Goal: Task Accomplishment & Management: Manage account settings

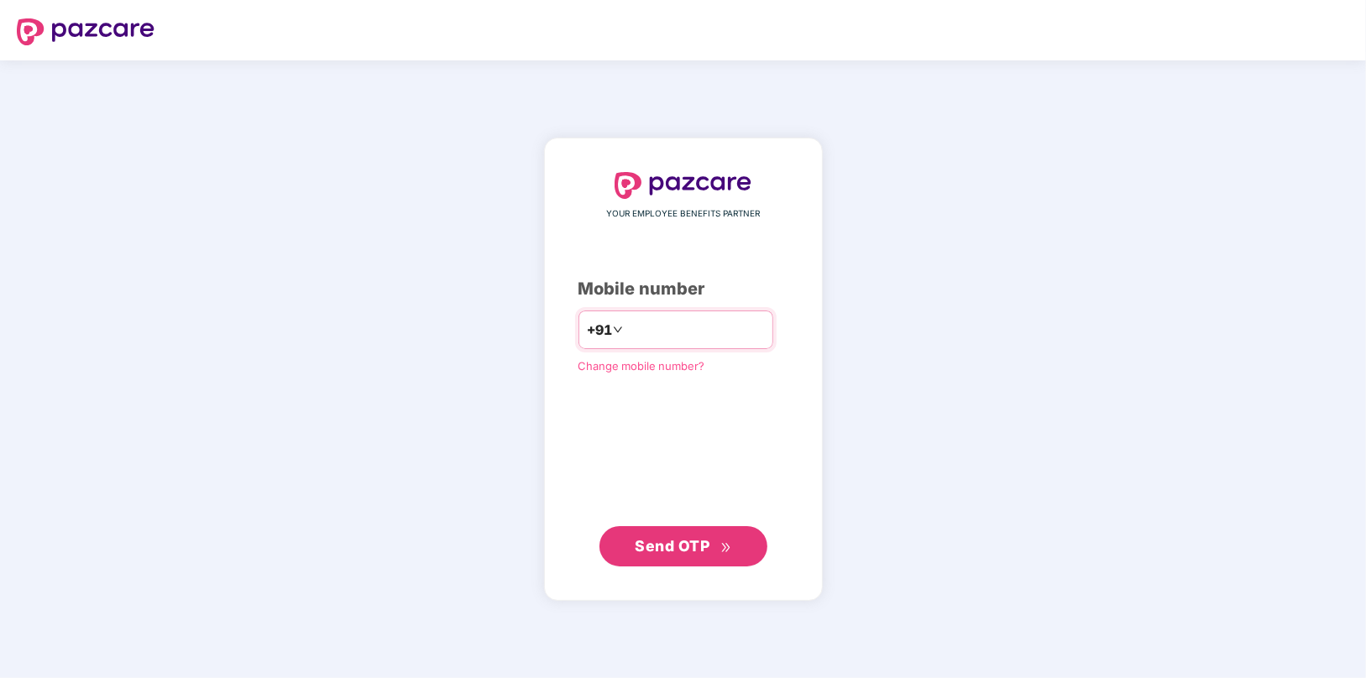
type input "**********"
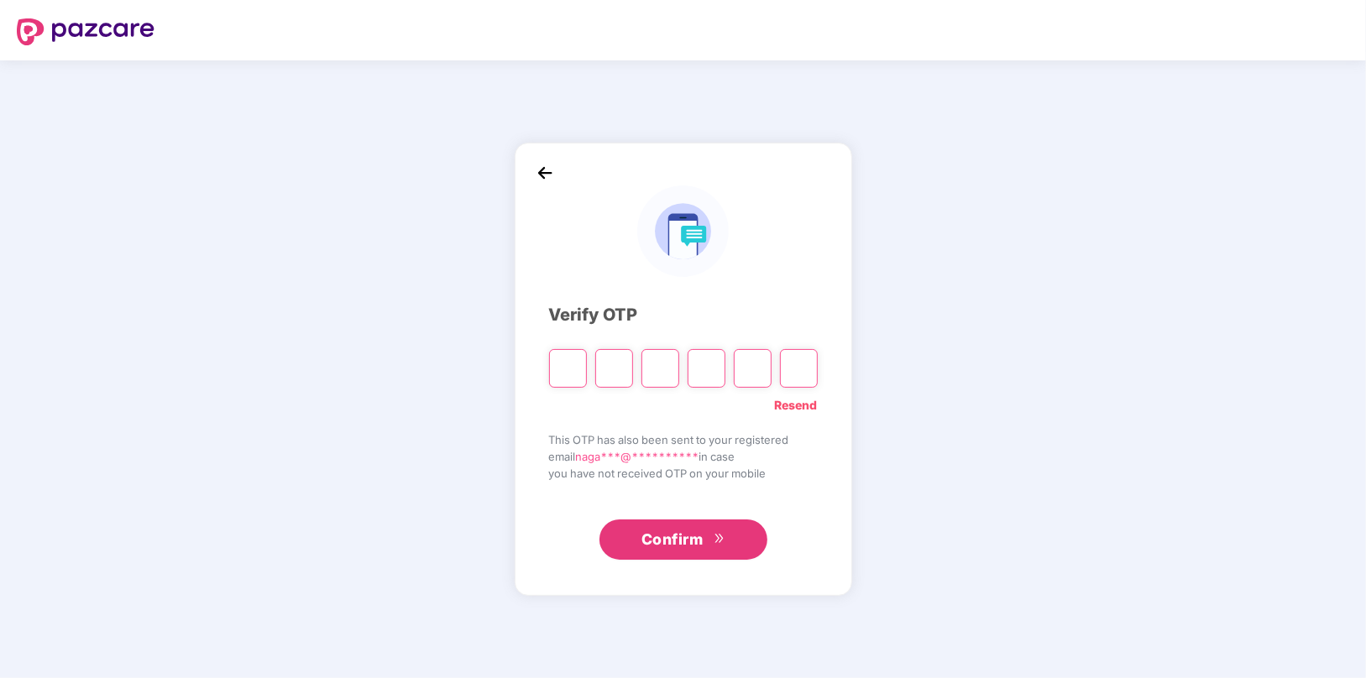
type input "*"
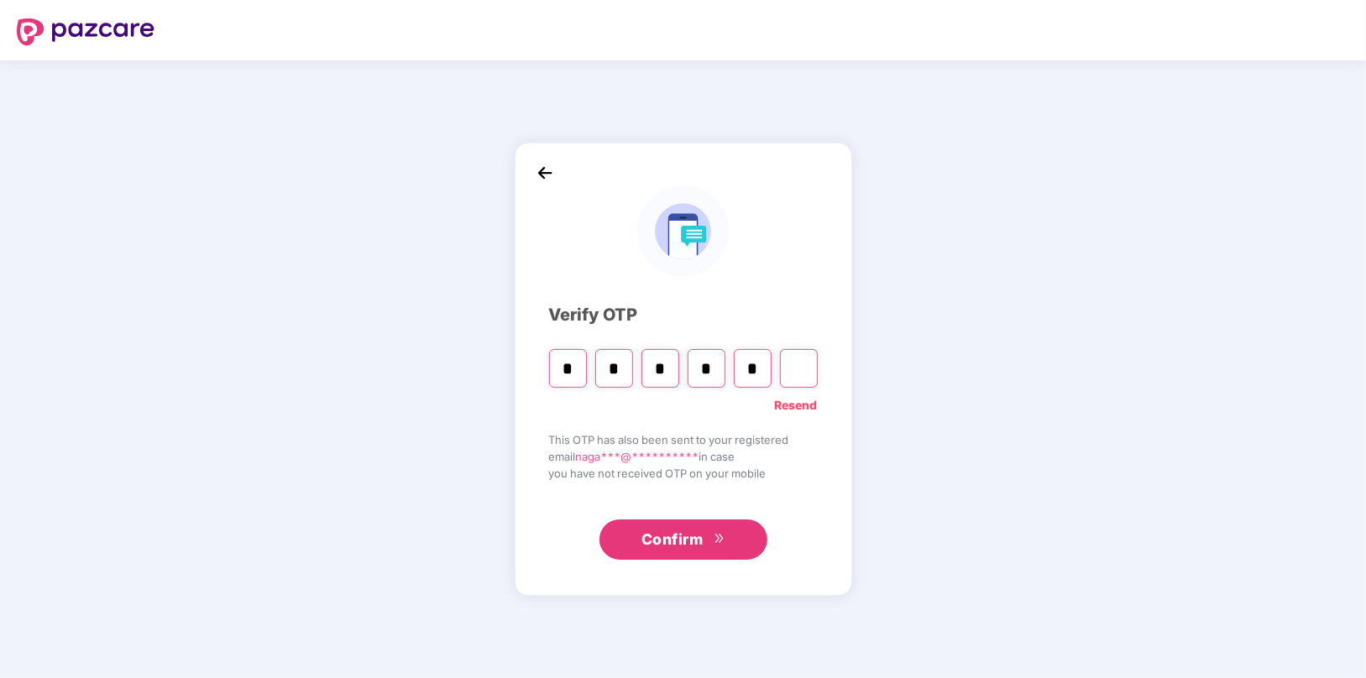
type input "*"
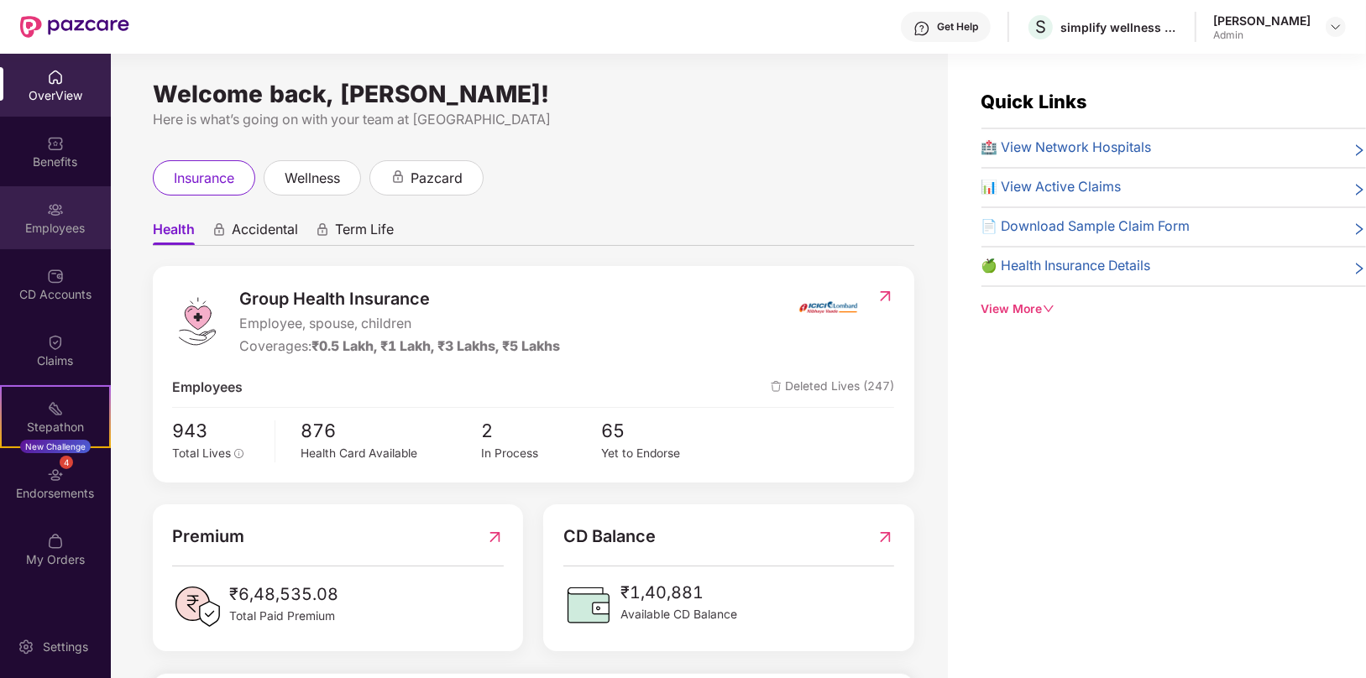
click at [65, 217] on div "Employees" at bounding box center [55, 217] width 111 height 63
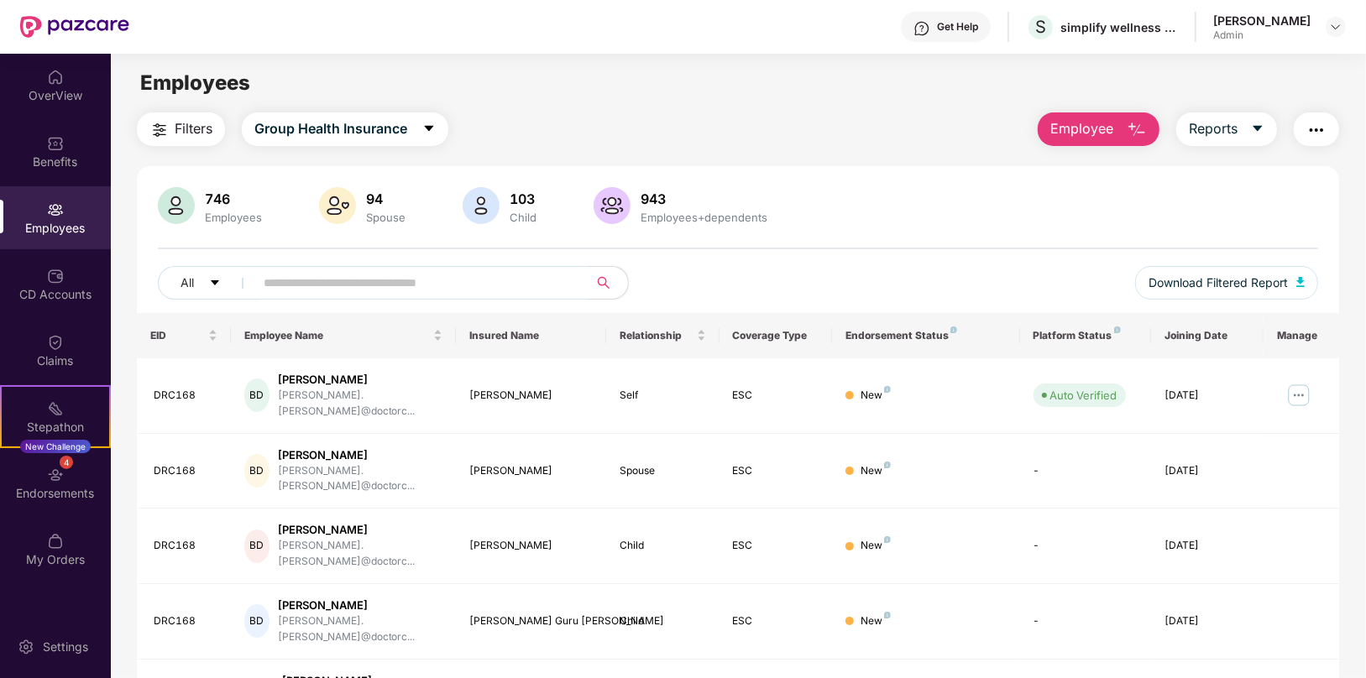
click at [407, 285] on input "text" at bounding box center [414, 282] width 301 height 25
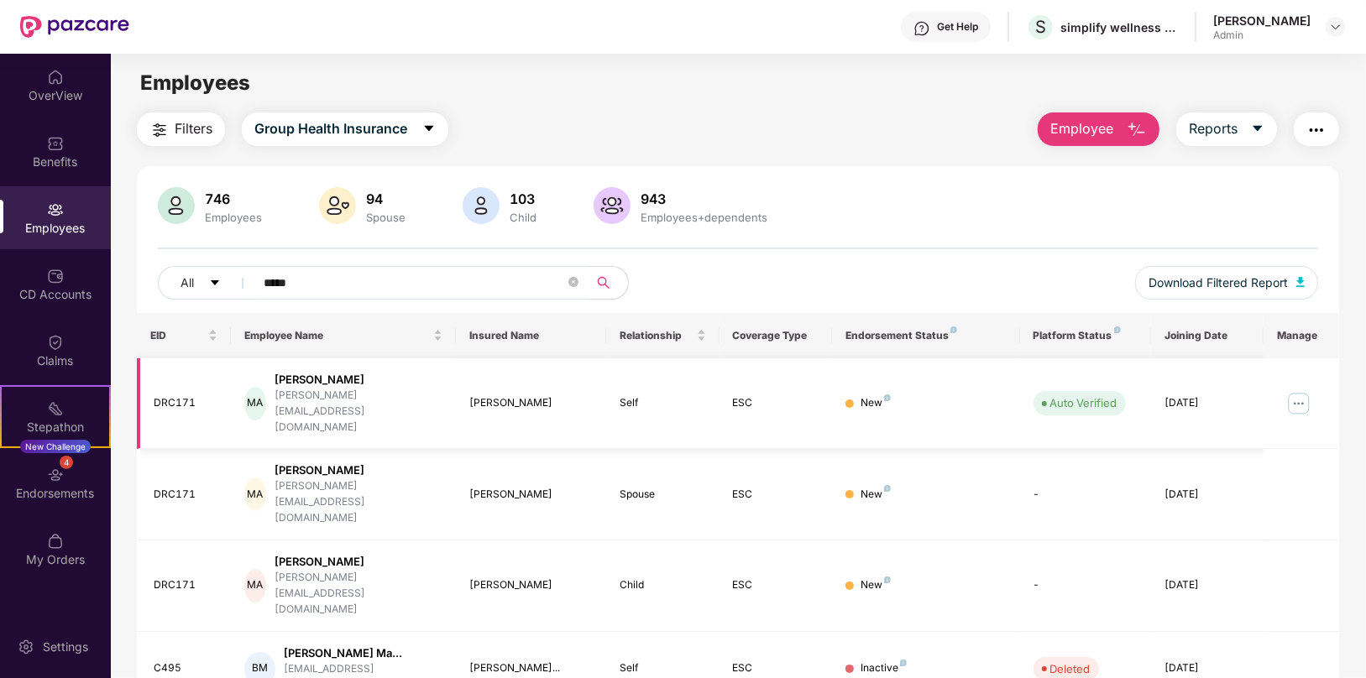
type input "*****"
click at [1299, 390] on img at bounding box center [1298, 403] width 27 height 27
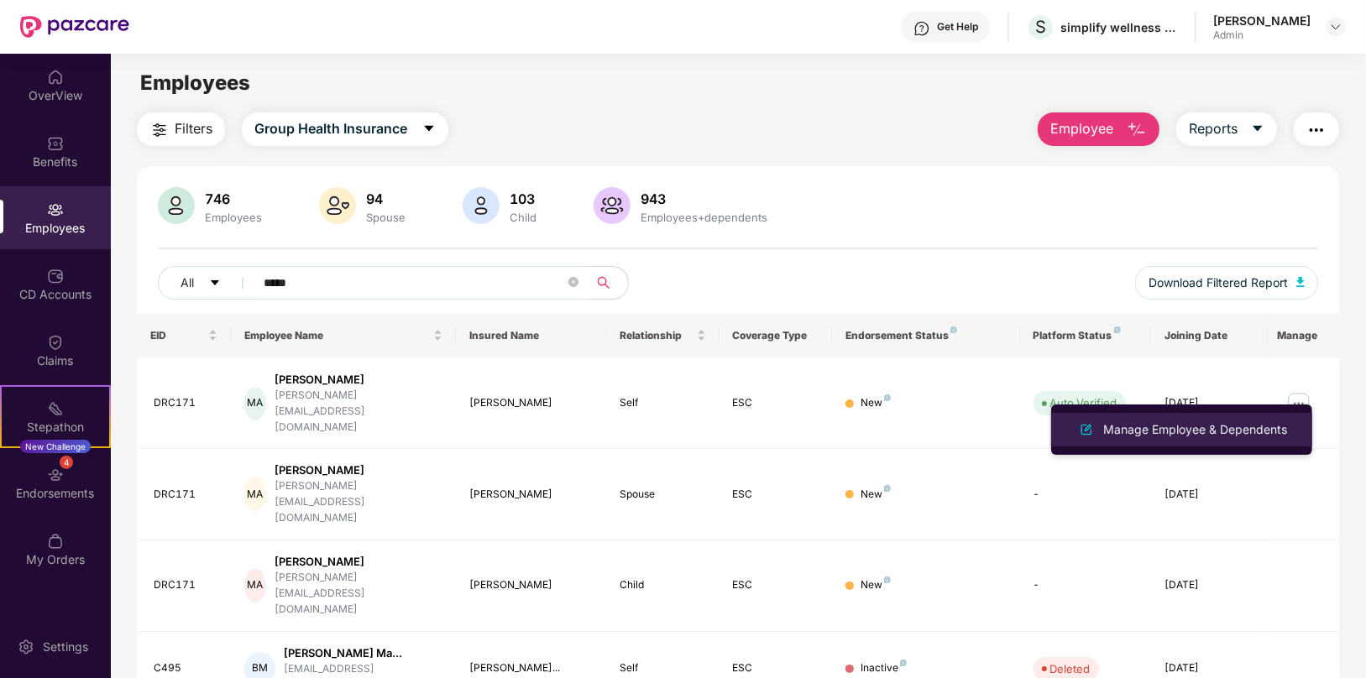
click at [1208, 432] on div "Manage Employee & Dependents" at bounding box center [1195, 430] width 191 height 18
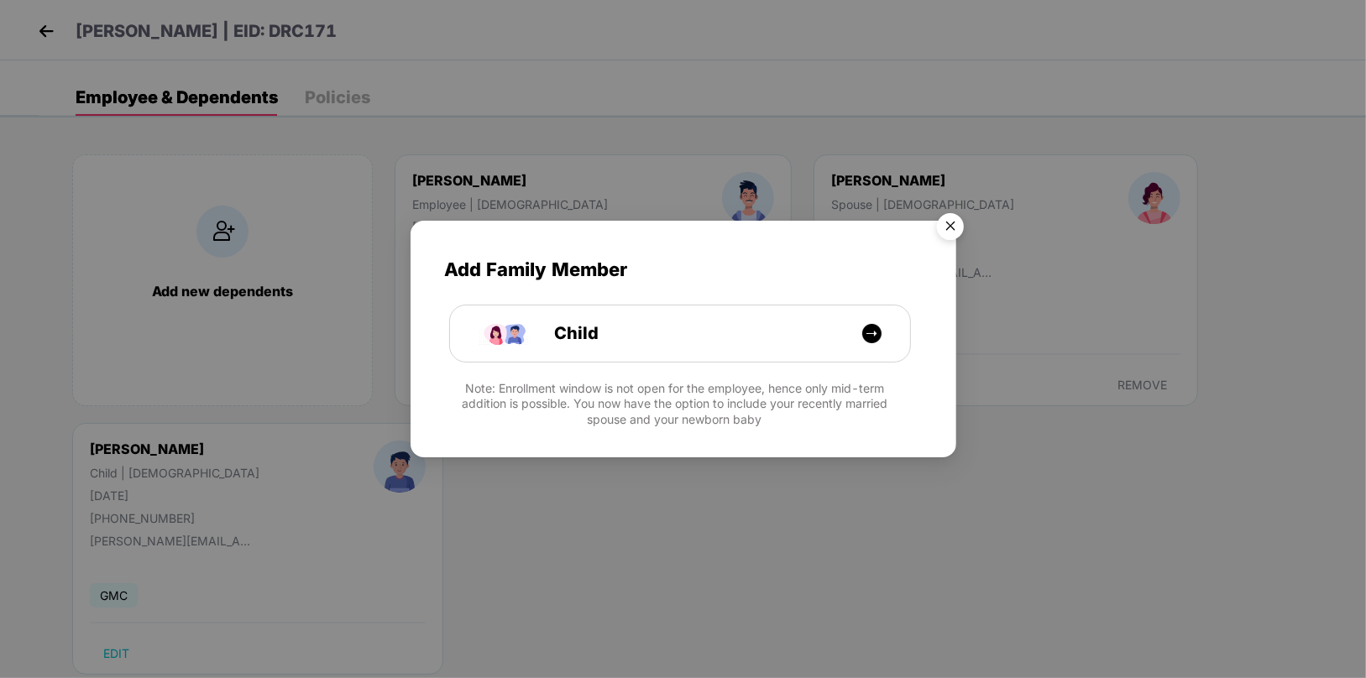
click at [952, 225] on img "Close" at bounding box center [950, 229] width 47 height 47
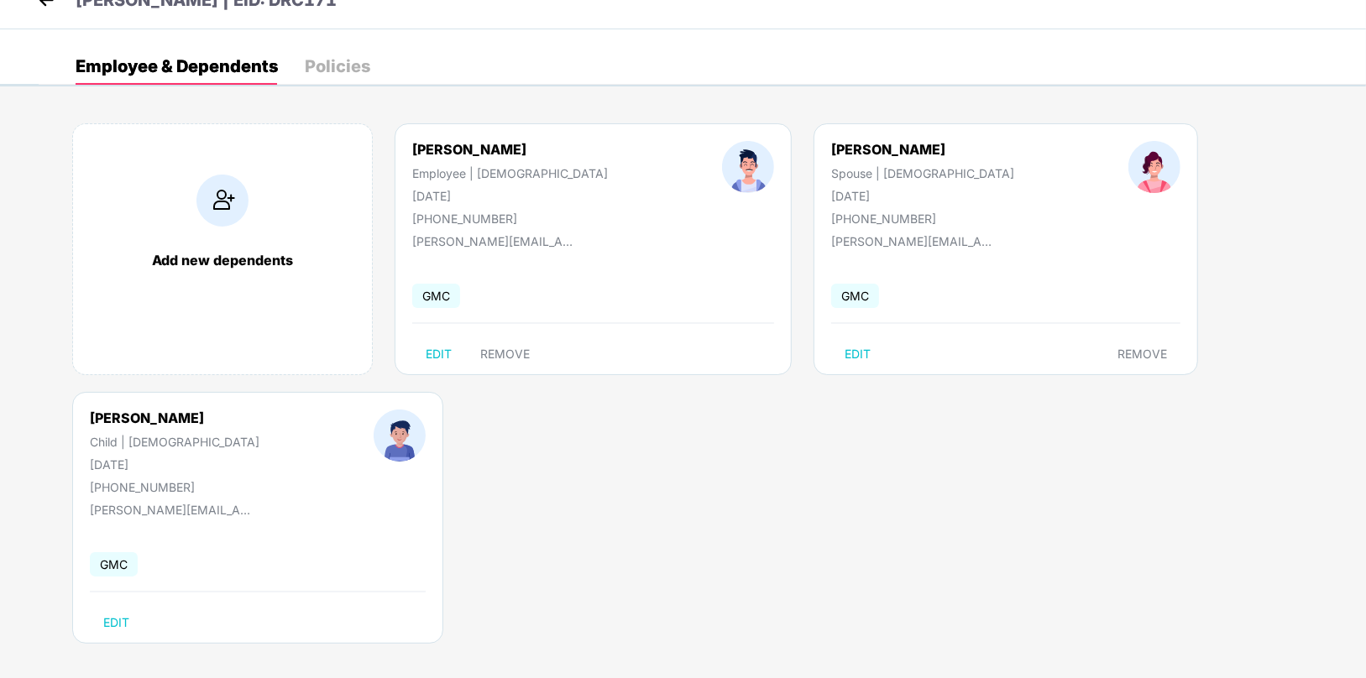
scroll to position [38, 0]
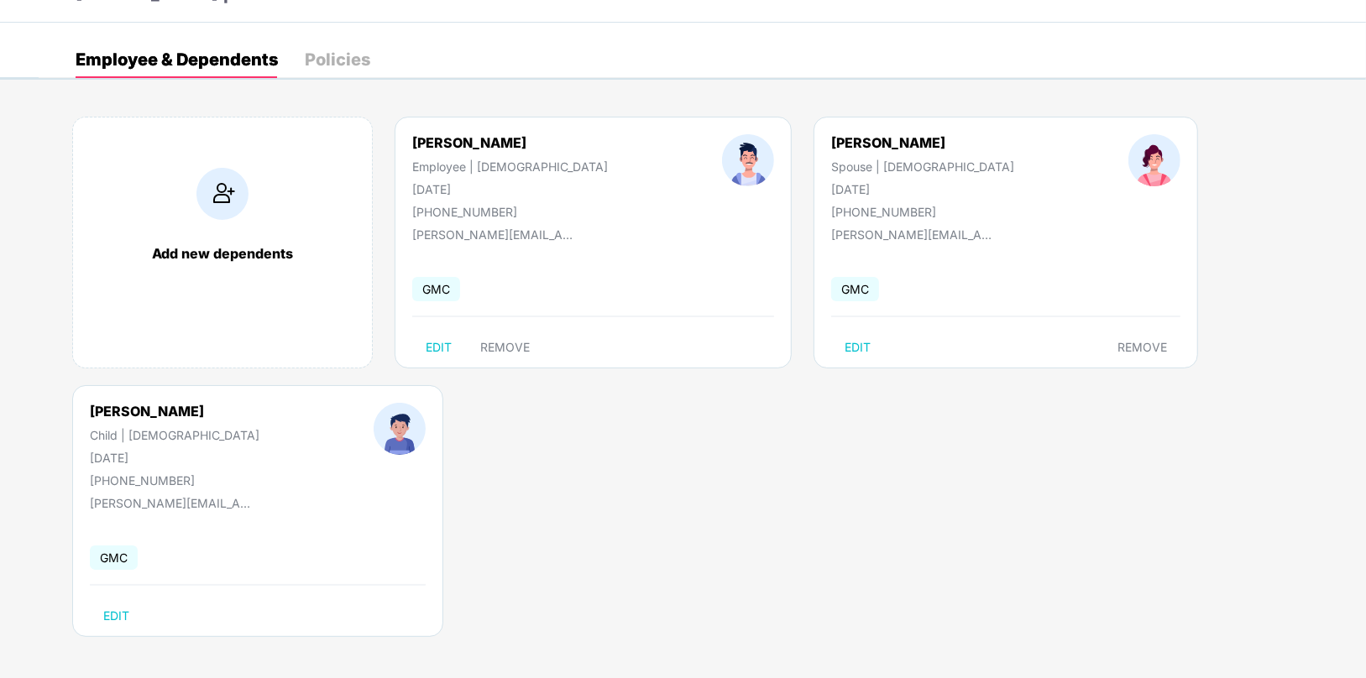
click at [317, 432] on div at bounding box center [400, 445] width 166 height 85
click at [374, 432] on img at bounding box center [400, 429] width 52 height 52
click at [128, 411] on div "Adati Arjun" at bounding box center [175, 411] width 170 height 17
click at [119, 411] on div "Adati Arjun" at bounding box center [175, 411] width 170 height 17
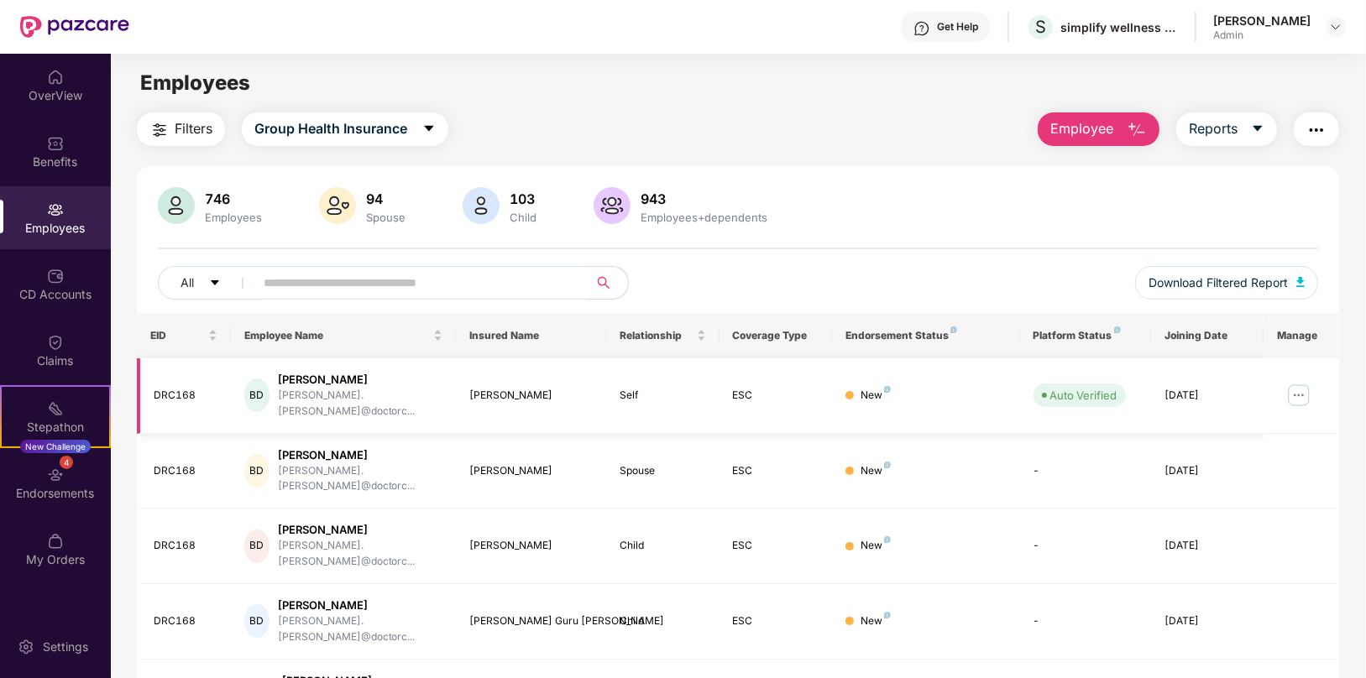
click at [316, 382] on div "Bhargavi Dubey" at bounding box center [360, 380] width 165 height 16
click at [343, 287] on input "text" at bounding box center [414, 282] width 301 height 25
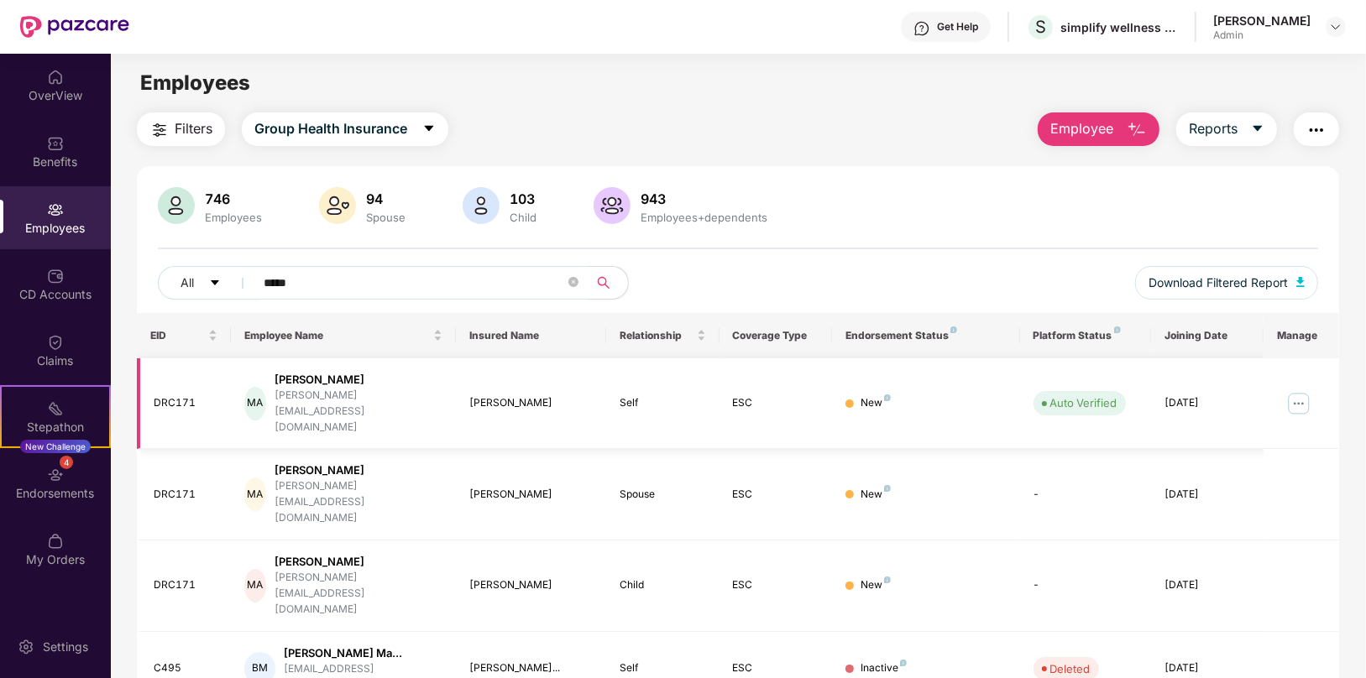
type input "*****"
click at [1301, 390] on img at bounding box center [1298, 403] width 27 height 27
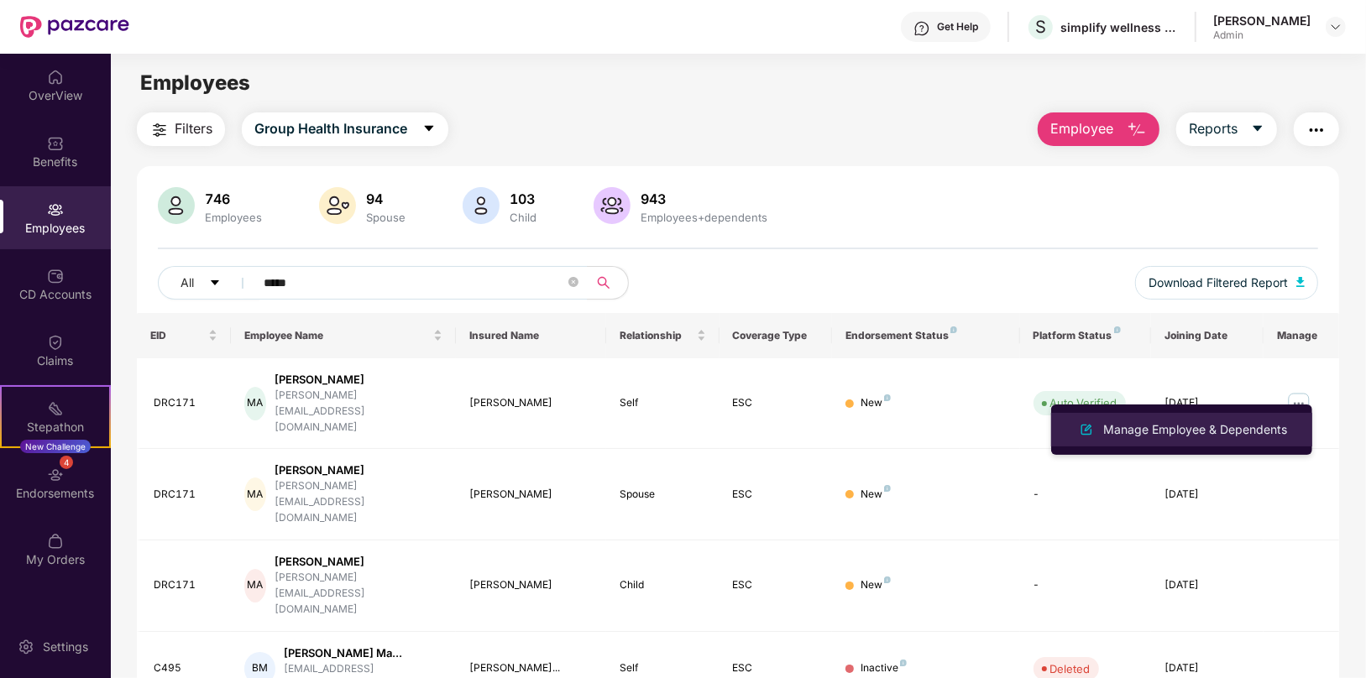
click at [1132, 434] on div "Manage Employee & Dependents" at bounding box center [1195, 430] width 191 height 18
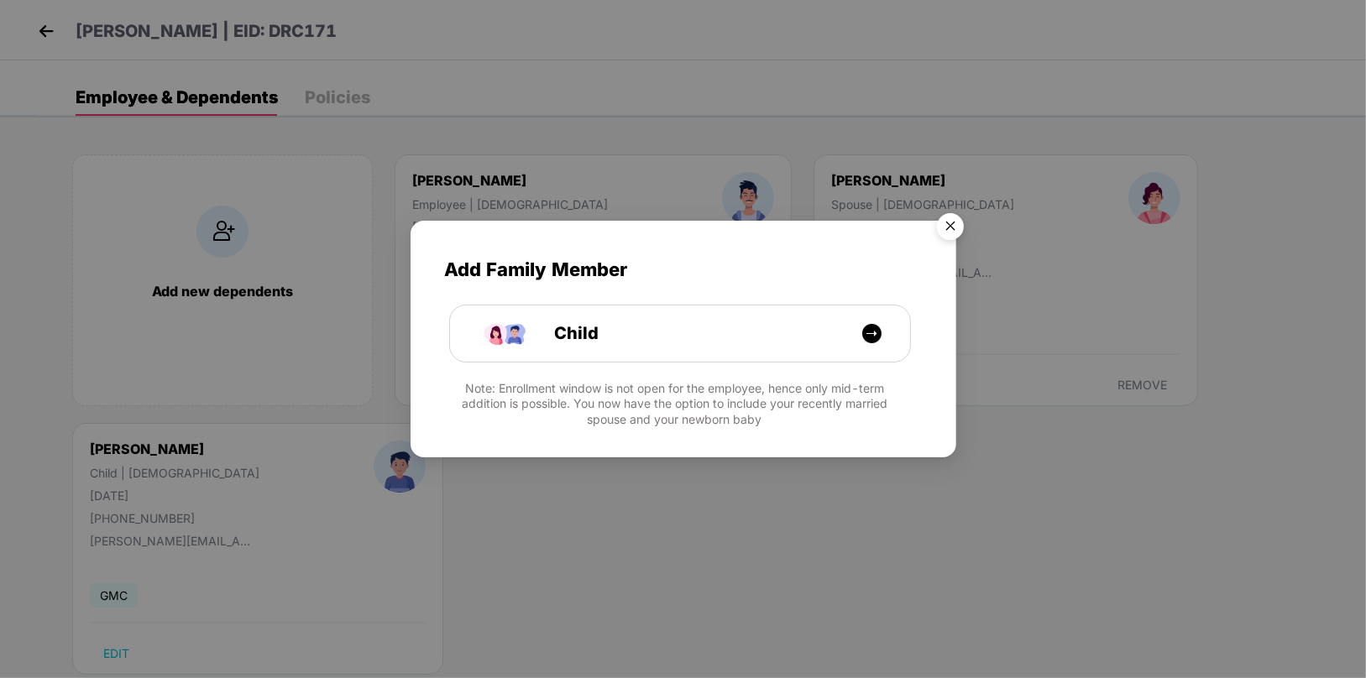
click at [945, 233] on img "Close" at bounding box center [950, 229] width 47 height 47
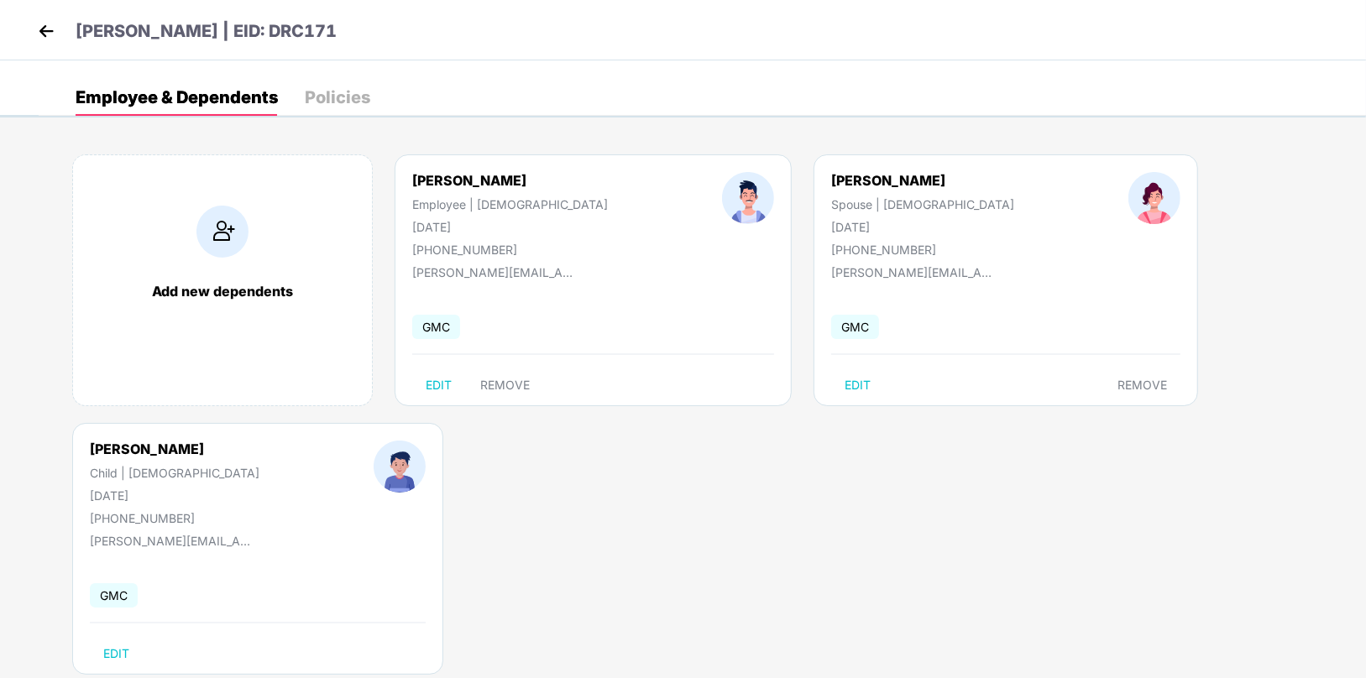
click at [176, 550] on div "Adati Arjun Child | Male 25 Apr 2025 +918186800453 mahender.a@doctorc.in GMC ED…" at bounding box center [257, 549] width 371 height 252
click at [121, 505] on div "Adati Arjun Child | Male 25 Apr 2025 +918186800453" at bounding box center [175, 483] width 284 height 85
click at [53, 24] on img at bounding box center [46, 30] width 25 height 25
